Goal: Check status

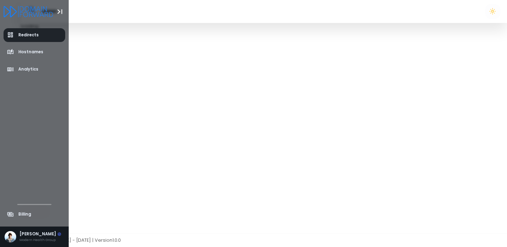
click at [9, 35] on icon "aside-dashboard" at bounding box center [10, 34] width 7 height 7
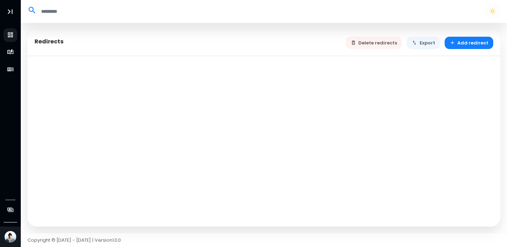
select select "**"
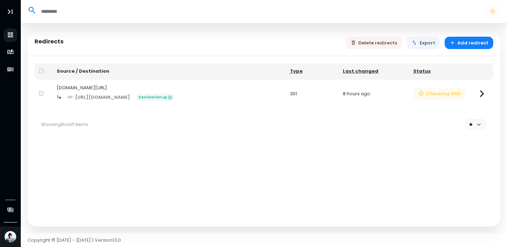
click at [438, 94] on button "Checking DNS" at bounding box center [439, 93] width 53 height 12
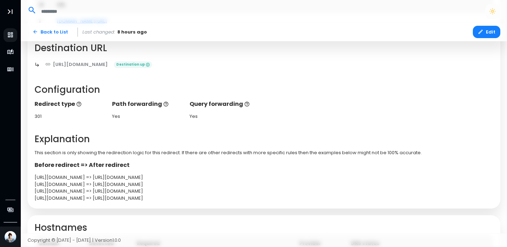
scroll to position [150, 0]
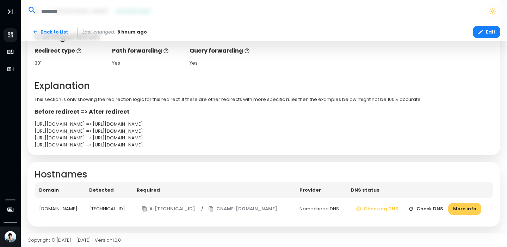
click at [428, 211] on button "Check DNS" at bounding box center [425, 209] width 45 height 12
click at [463, 208] on button "More info" at bounding box center [464, 209] width 33 height 12
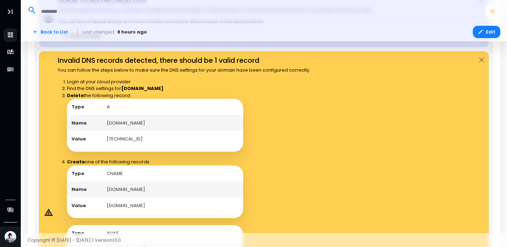
scroll to position [382, 0]
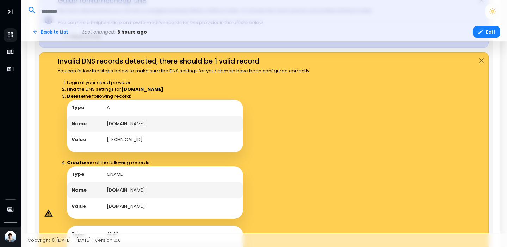
click at [156, 135] on td "[TECHNICAL_ID]" at bounding box center [172, 139] width 141 height 16
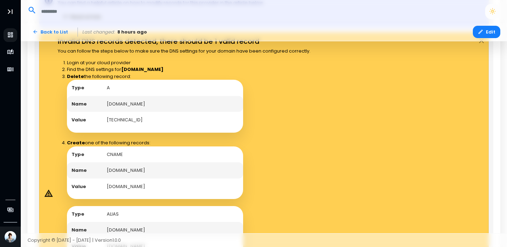
scroll to position [403, 0]
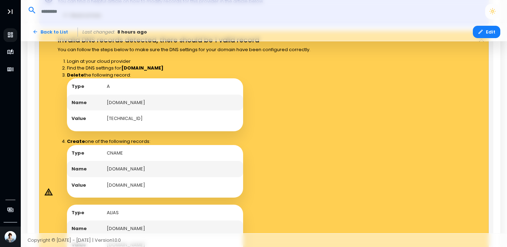
click at [130, 117] on td "[TECHNICAL_ID]" at bounding box center [172, 118] width 141 height 16
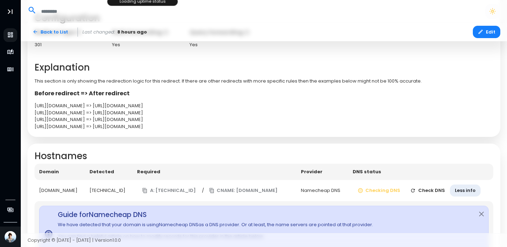
scroll to position [175, 0]
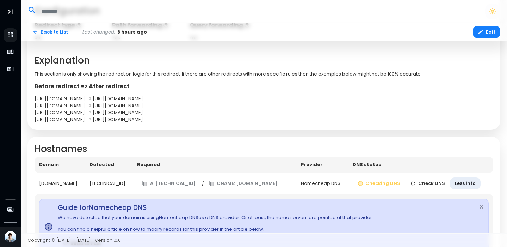
click at [427, 185] on button "Check DNS" at bounding box center [427, 183] width 45 height 12
click at [482, 204] on button "Close" at bounding box center [482, 207] width 14 height 16
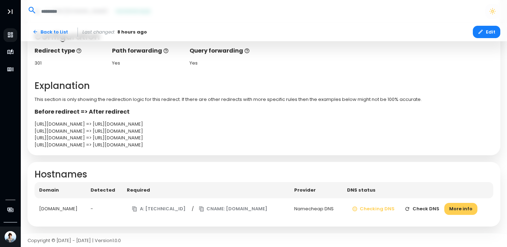
click at [418, 206] on button "Check DNS" at bounding box center [422, 209] width 45 height 12
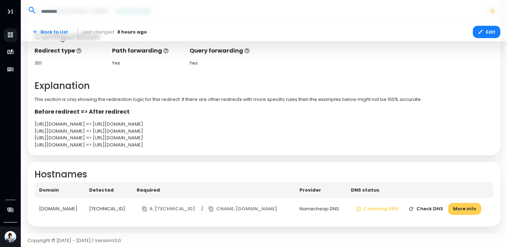
click at [414, 206] on icon "button" at bounding box center [411, 209] width 6 height 6
click at [418, 206] on td "Checking DNS Check DNS More info" at bounding box center [419, 208] width 147 height 21
click at [418, 206] on td "Checking DNS Checking More info" at bounding box center [420, 208] width 145 height 21
click at [414, 206] on icon "button" at bounding box center [411, 209] width 6 height 6
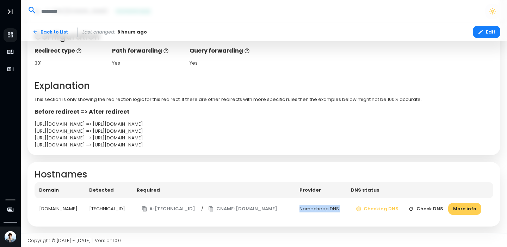
click at [414, 206] on icon "button" at bounding box center [411, 209] width 6 height 6
click at [468, 203] on button "More info" at bounding box center [464, 209] width 33 height 12
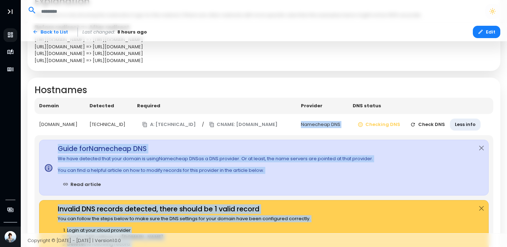
scroll to position [244, 0]
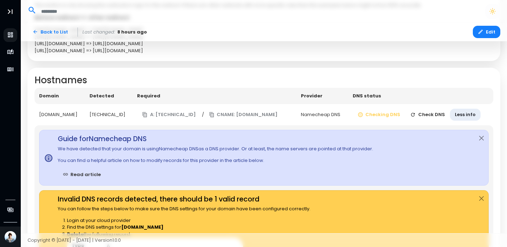
scroll to position [252, 0]
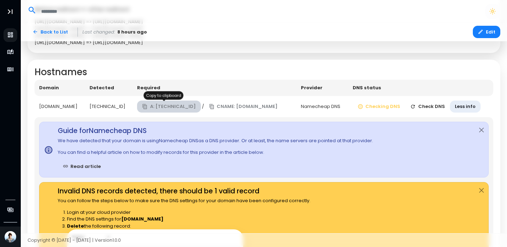
click at [189, 105] on button "A: [TECHNICAL_ID]" at bounding box center [169, 106] width 64 height 12
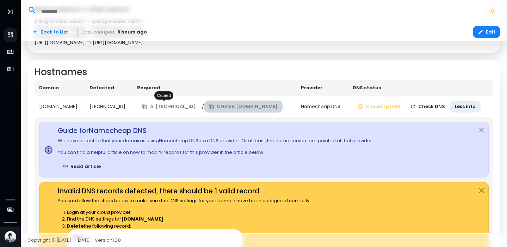
click at [219, 109] on button "CNAME: [DOMAIN_NAME]" at bounding box center [243, 106] width 79 height 12
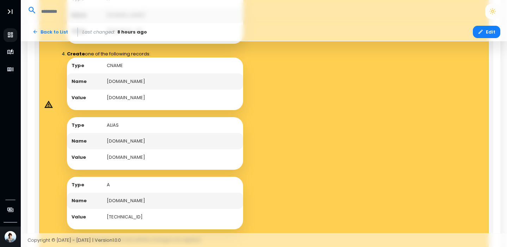
scroll to position [483, 0]
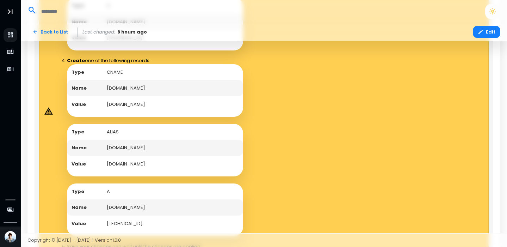
click at [131, 150] on td "[DOMAIN_NAME]" at bounding box center [172, 148] width 141 height 16
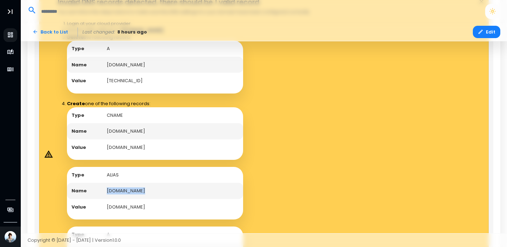
scroll to position [441, 0]
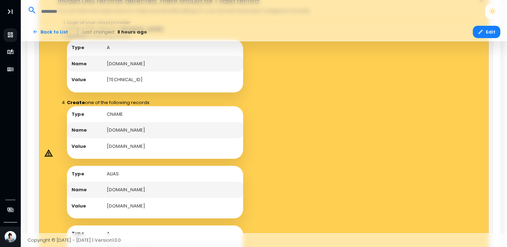
click at [129, 143] on td "[DOMAIN_NAME]" at bounding box center [172, 146] width 141 height 16
copy td "[DOMAIN_NAME]"
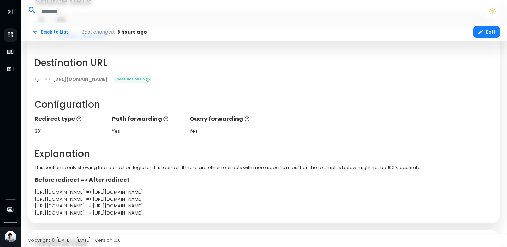
scroll to position [0, 0]
